Goal: Task Accomplishment & Management: Manage account settings

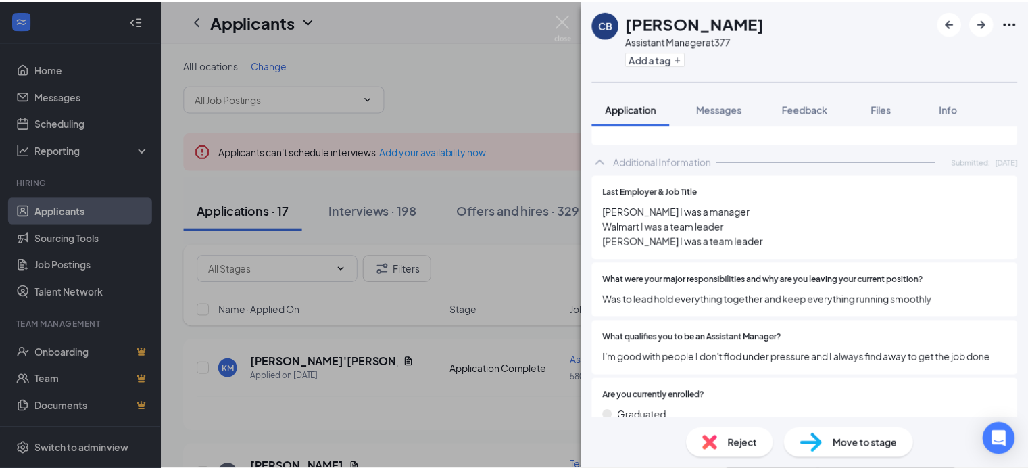
scroll to position [679, 0]
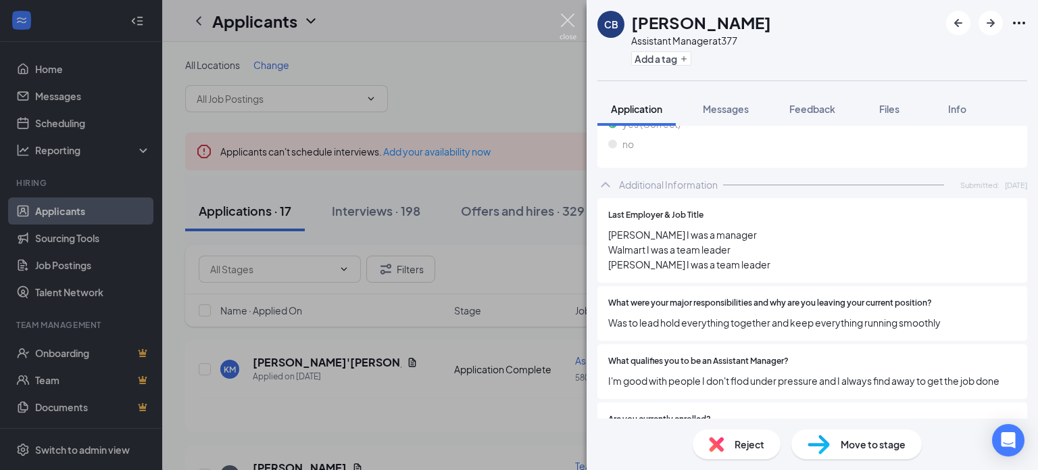
click at [571, 22] on img at bounding box center [568, 27] width 17 height 26
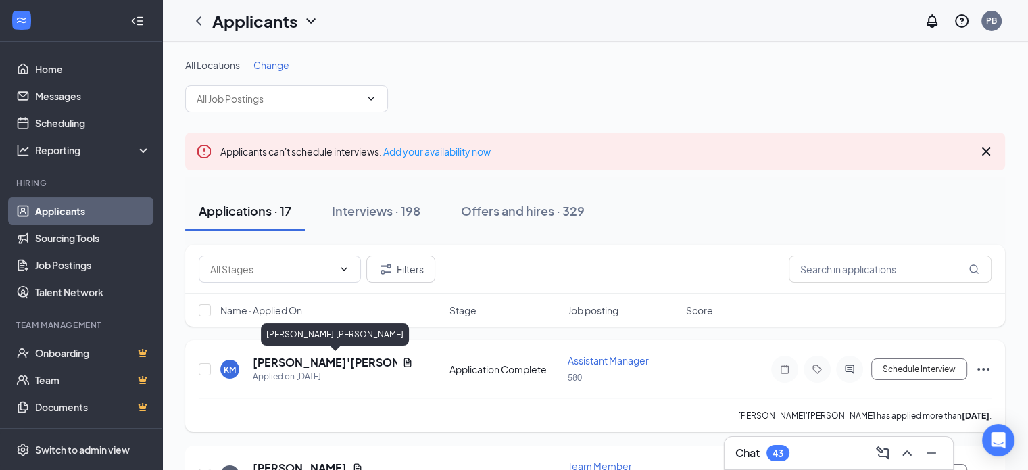
click at [302, 361] on h5 "[PERSON_NAME]'[PERSON_NAME]" at bounding box center [325, 362] width 144 height 15
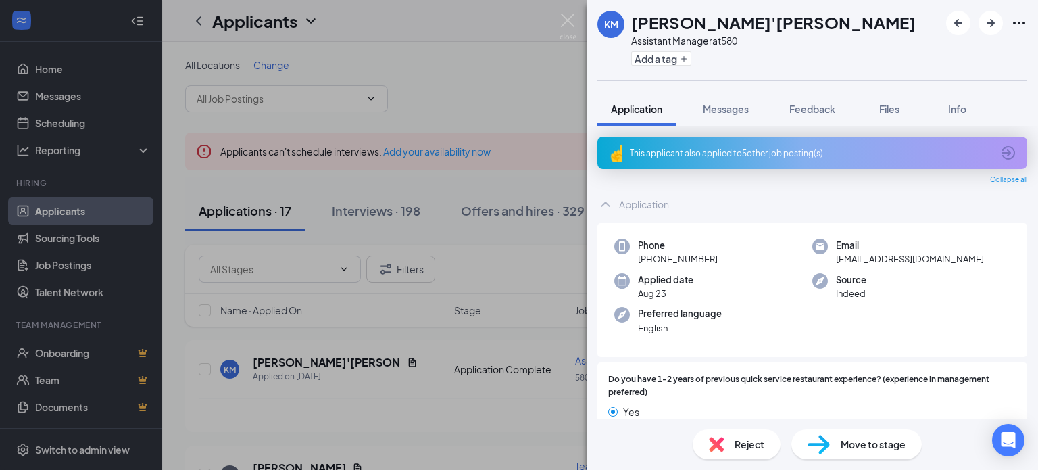
click at [610, 159] on img at bounding box center [615, 153] width 14 height 18
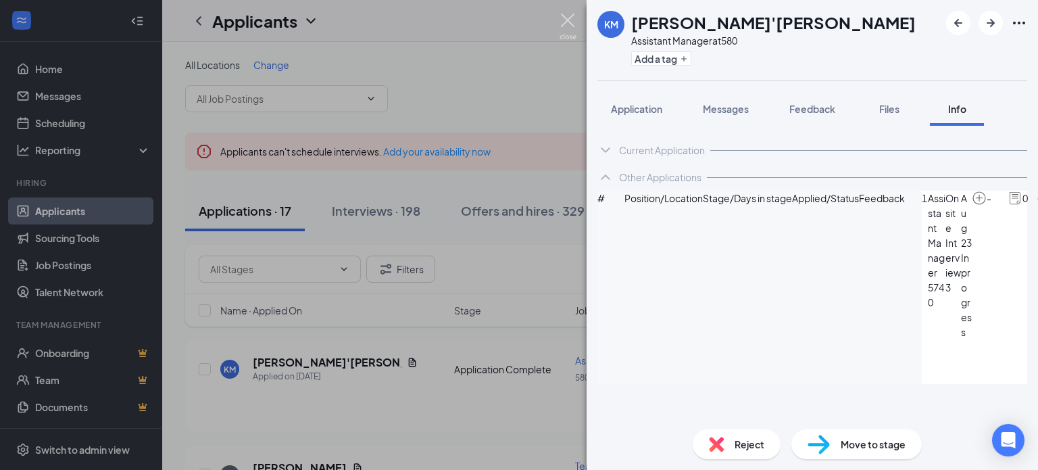
click at [567, 18] on img at bounding box center [568, 27] width 17 height 26
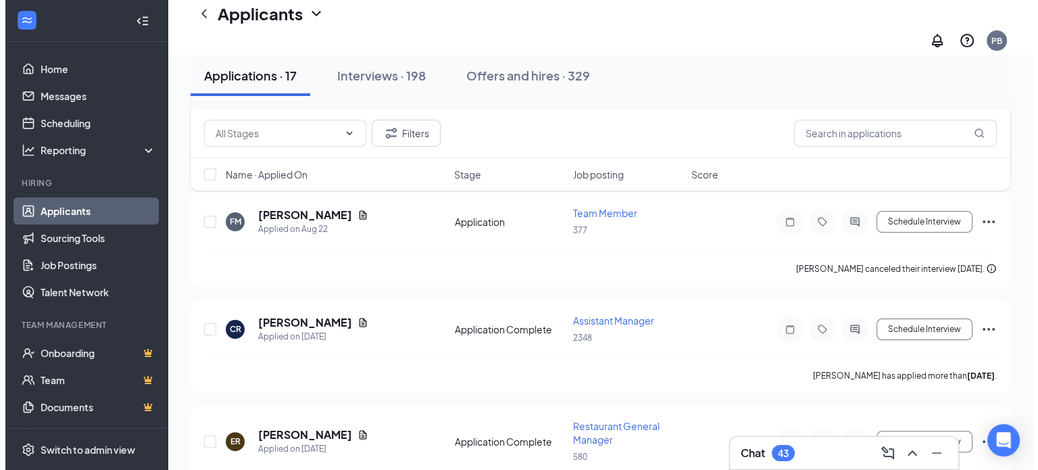
scroll to position [270, 0]
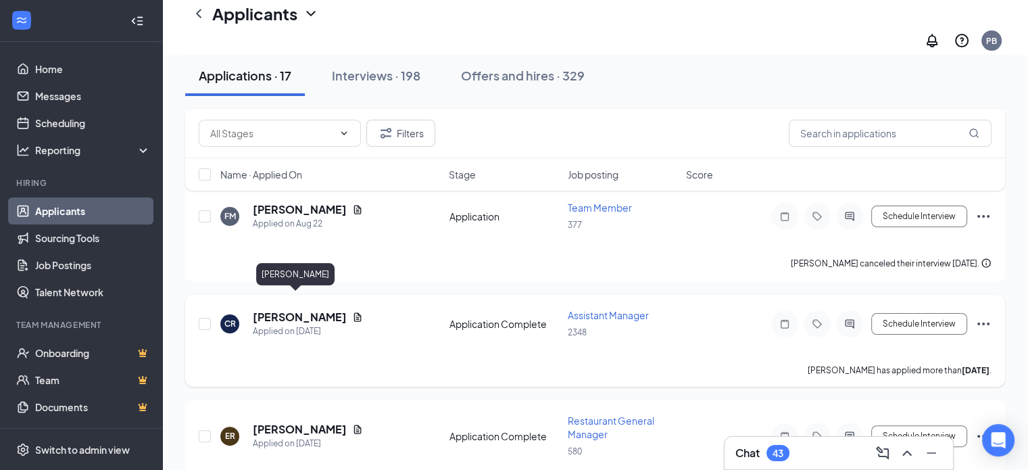
click at [295, 310] on h5 "[PERSON_NAME]" at bounding box center [300, 317] width 94 height 15
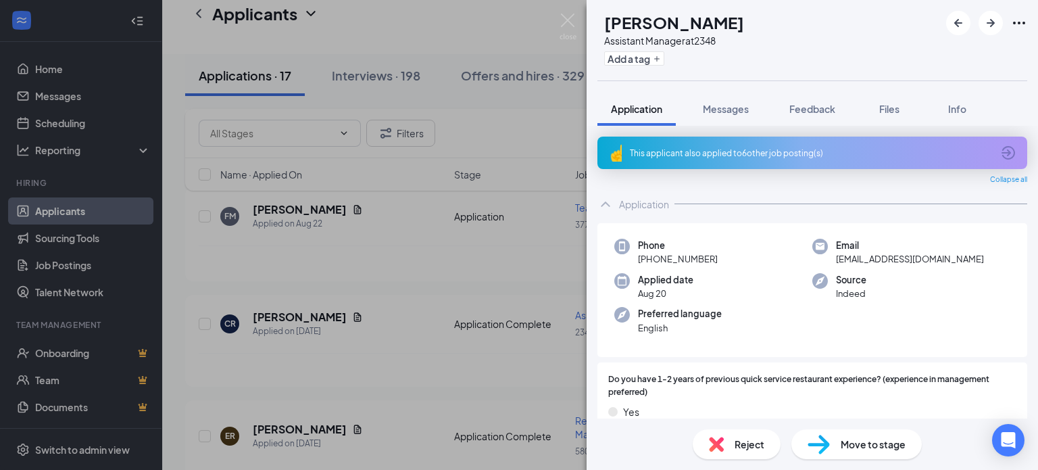
click at [611, 158] on img at bounding box center [615, 153] width 14 height 18
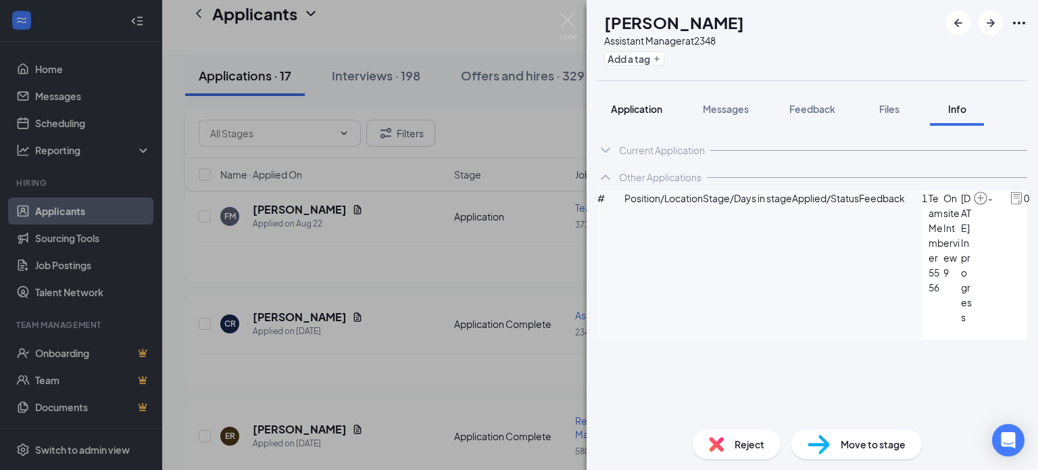
click at [639, 116] on button "Application" at bounding box center [637, 109] width 78 height 34
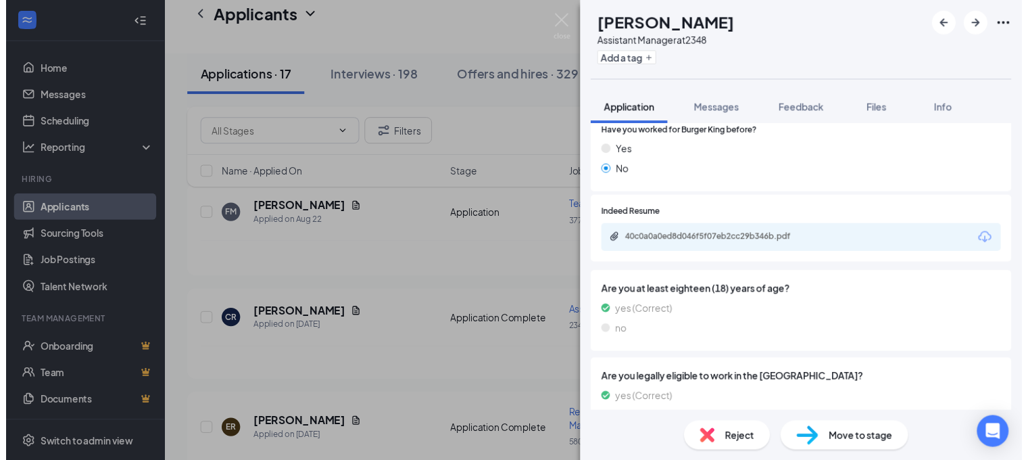
scroll to position [473, 0]
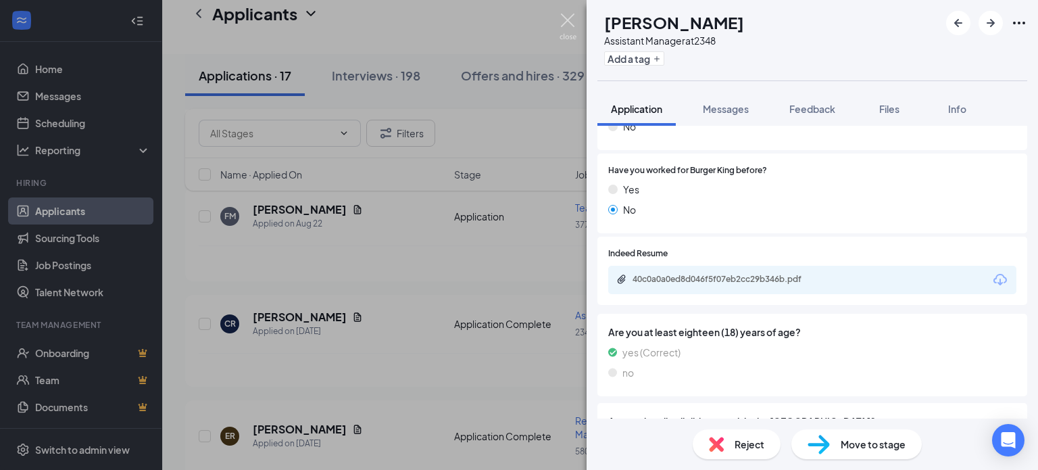
click at [567, 25] on img at bounding box center [568, 27] width 17 height 26
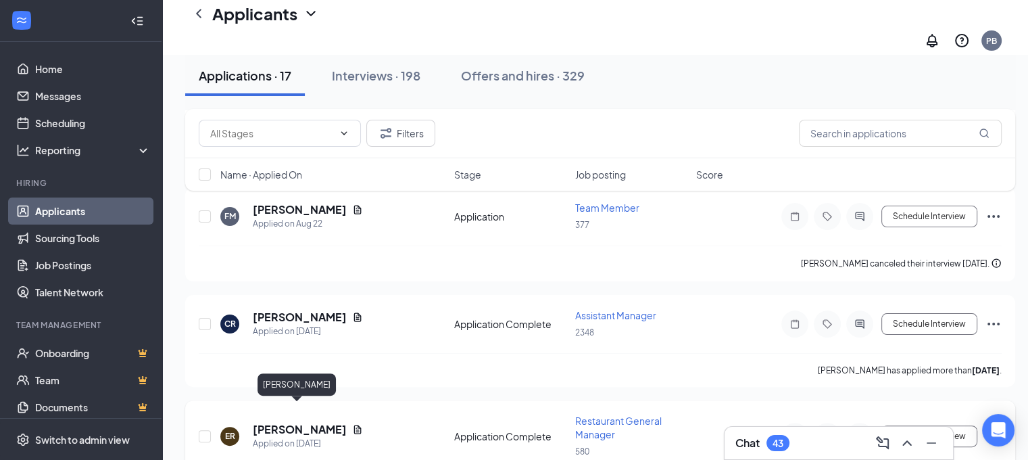
click at [294, 422] on h5 "[PERSON_NAME]" at bounding box center [300, 429] width 94 height 15
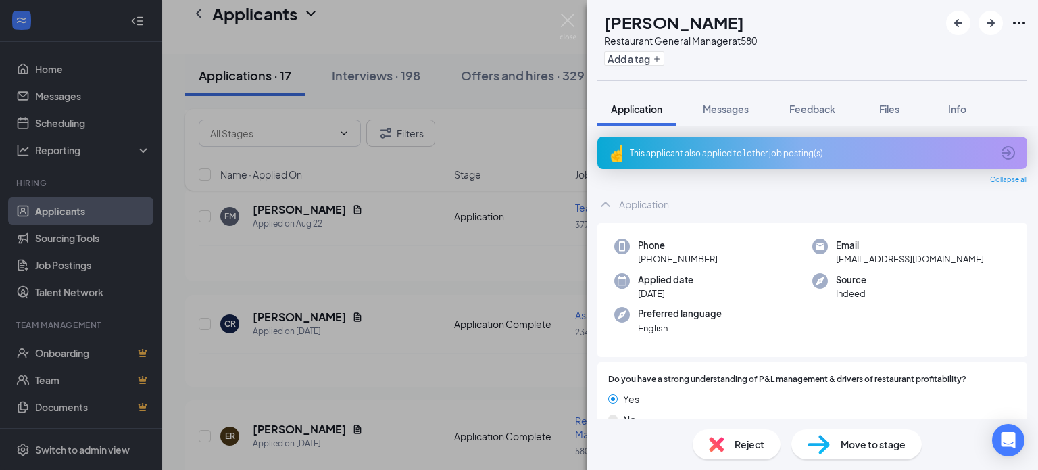
click at [608, 153] on img at bounding box center [615, 153] width 14 height 18
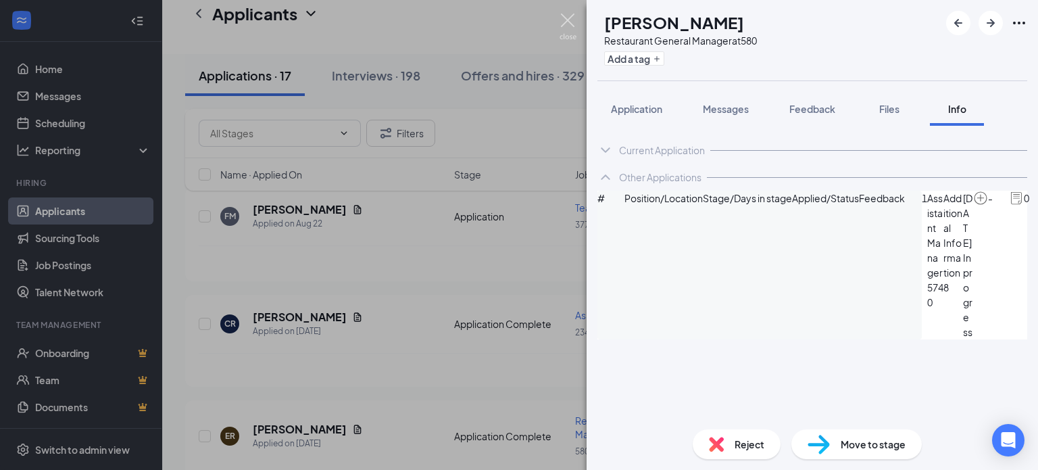
click at [574, 21] on img at bounding box center [568, 27] width 17 height 26
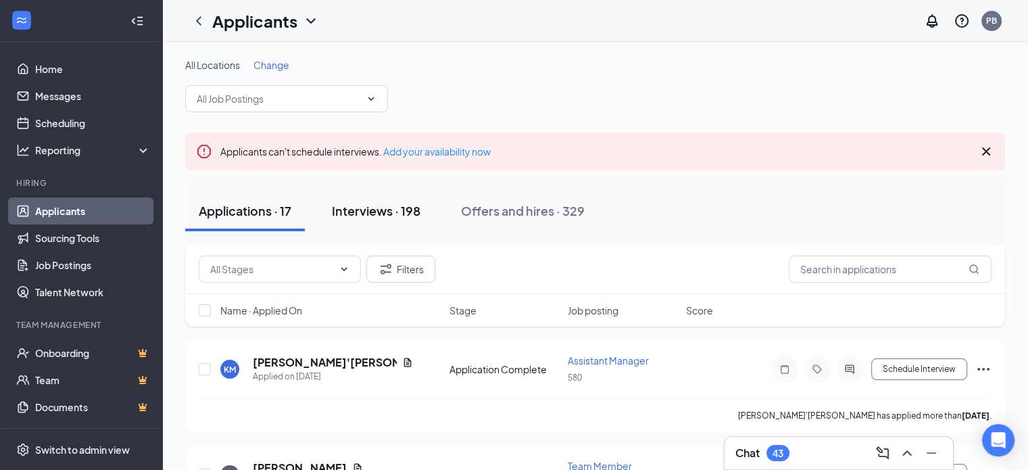
click at [375, 210] on div "Interviews · 198" at bounding box center [376, 210] width 89 height 17
